Goal: Task Accomplishment & Management: Manage account settings

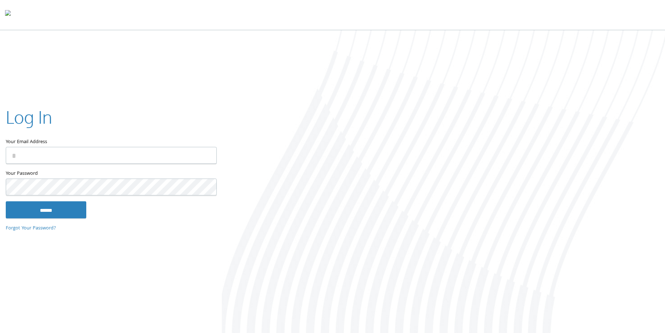
click at [66, 154] on input "Your Email Address" at bounding box center [111, 155] width 211 height 17
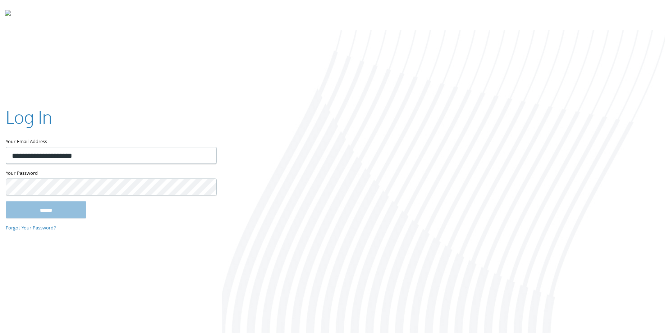
type input "**********"
drag, startPoint x: 57, startPoint y: 212, endPoint x: 54, endPoint y: 209, distance: 4.8
click at [57, 212] on input "******" at bounding box center [46, 209] width 80 height 17
